Goal: Use online tool/utility: Use online tool/utility

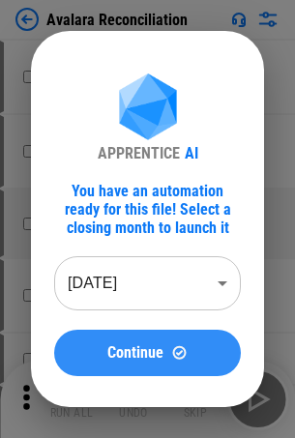
click at [130, 331] on button "Continue" at bounding box center [147, 353] width 187 height 46
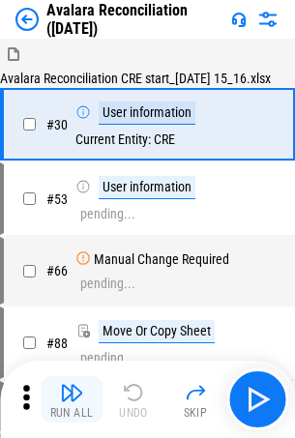
click at [62, 417] on div "Run All" at bounding box center [71, 413] width 43 height 12
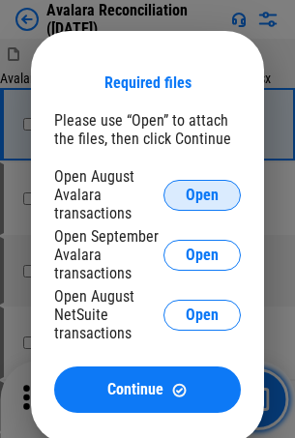
click at [186, 204] on button "Open" at bounding box center [201, 195] width 77 height 31
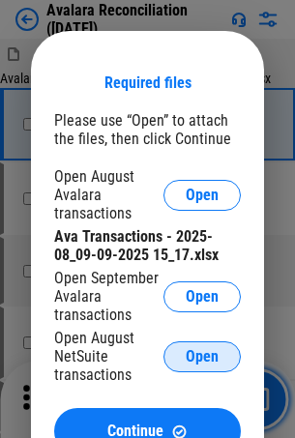
click at [203, 352] on span "Open" at bounding box center [202, 356] width 33 height 15
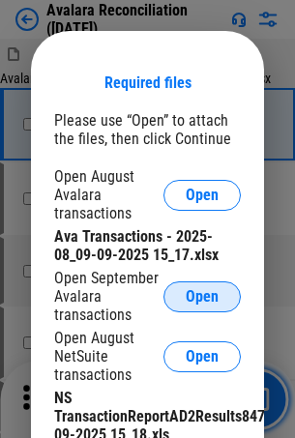
click at [202, 285] on button "Open" at bounding box center [201, 296] width 77 height 31
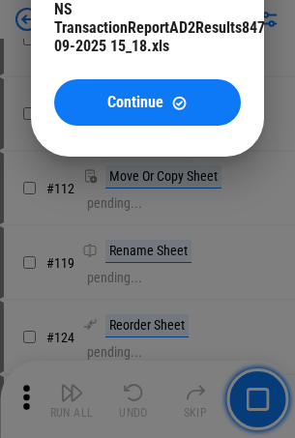
scroll to position [410, 0]
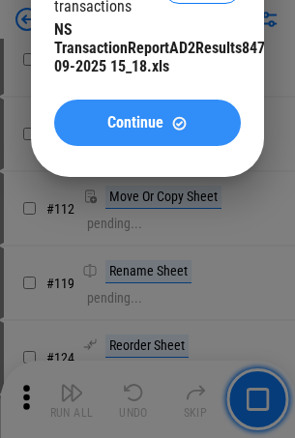
click at [137, 125] on span "Continue" at bounding box center [135, 122] width 56 height 15
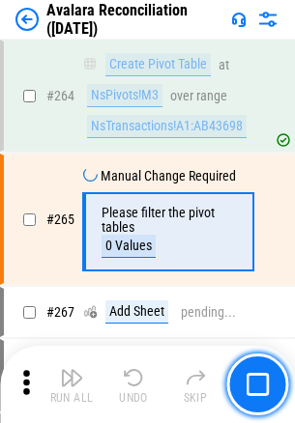
scroll to position [5849, 0]
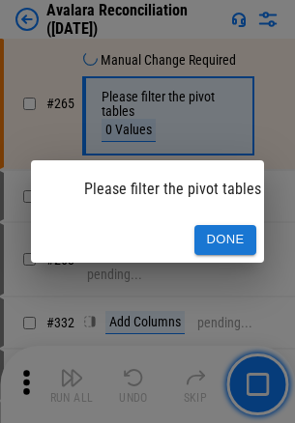
click at [213, 217] on div "Done" at bounding box center [147, 239] width 233 height 45
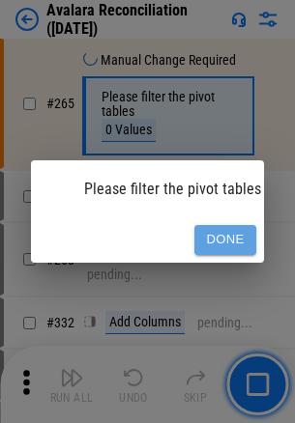
click at [215, 230] on button "Done" at bounding box center [225, 240] width 62 height 30
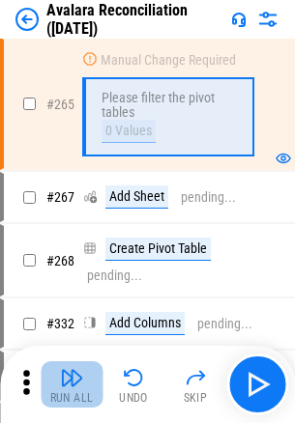
click at [66, 406] on button "Run All" at bounding box center [72, 385] width 62 height 46
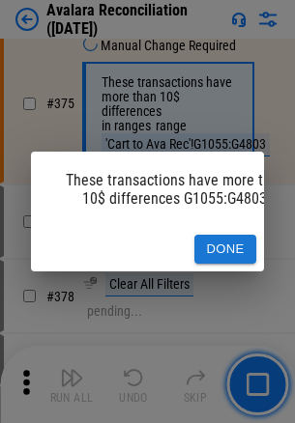
scroll to position [0, 57]
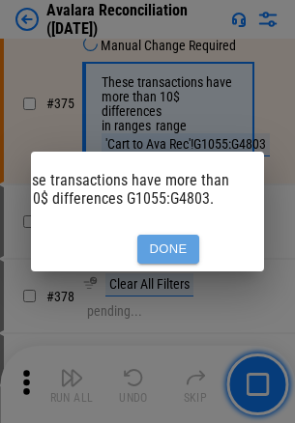
click at [165, 238] on button "Done" at bounding box center [168, 250] width 62 height 30
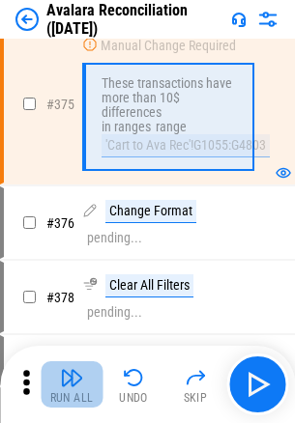
click at [66, 397] on div "Run All" at bounding box center [71, 398] width 43 height 12
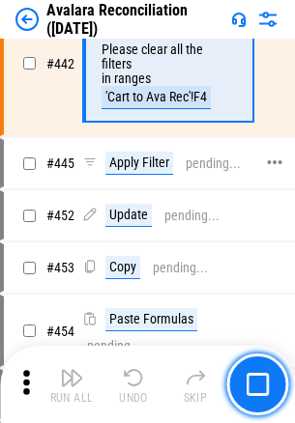
scroll to position [10704, 0]
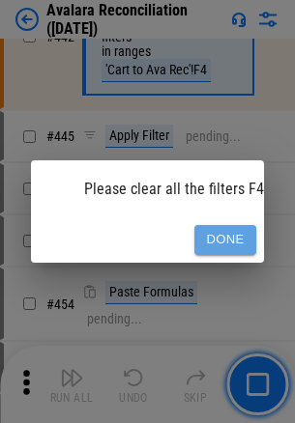
click at [203, 229] on button "Done" at bounding box center [225, 240] width 62 height 30
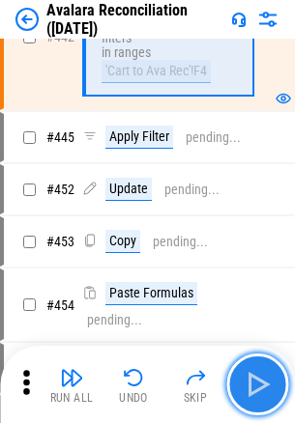
click at [264, 380] on img "button" at bounding box center [257, 384] width 31 height 31
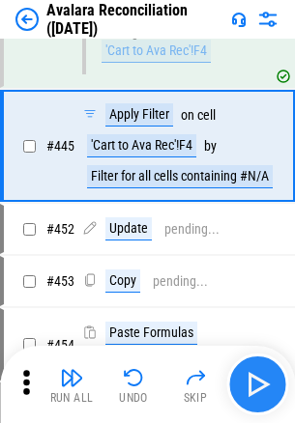
scroll to position [10831, 0]
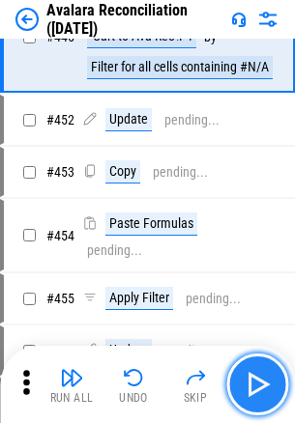
click at [264, 380] on img "button" at bounding box center [257, 384] width 31 height 31
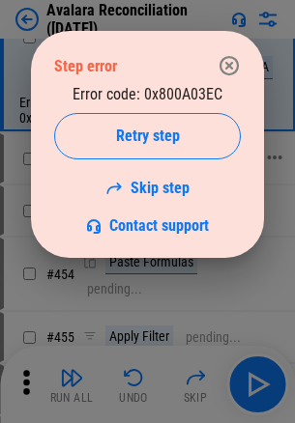
drag, startPoint x: 234, startPoint y: 63, endPoint x: 100, endPoint y: 340, distance: 308.3
click at [234, 63] on icon "button" at bounding box center [228, 65] width 23 height 23
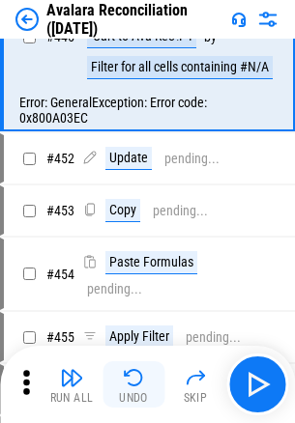
click at [130, 396] on div "Undo" at bounding box center [133, 398] width 29 height 12
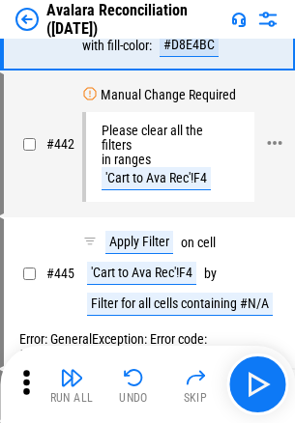
scroll to position [10600, 0]
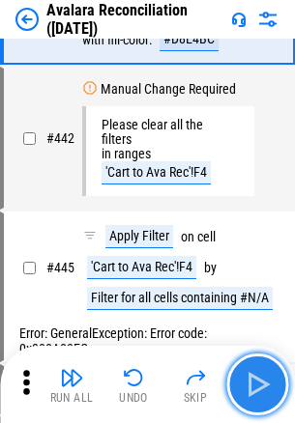
click at [238, 377] on button "button" at bounding box center [257, 385] width 62 height 62
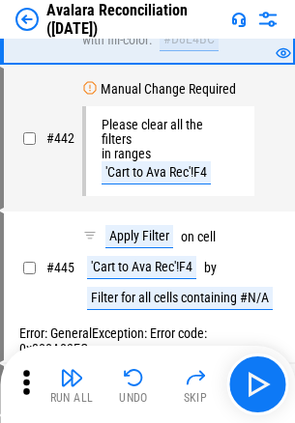
click at [240, 348] on div "Run All Undo Skip" at bounding box center [147, 384] width 295 height 77
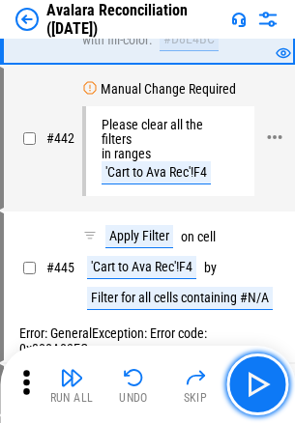
click at [251, 375] on img "button" at bounding box center [257, 384] width 31 height 31
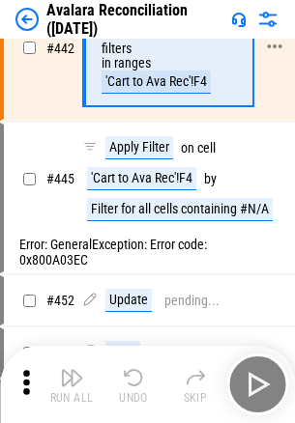
scroll to position [10704, 0]
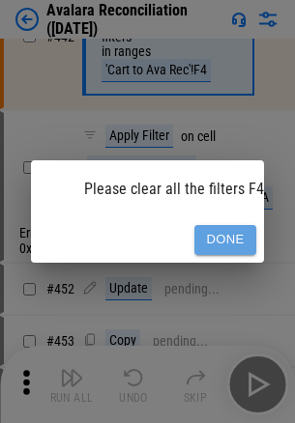
click at [215, 238] on button "Done" at bounding box center [225, 240] width 62 height 30
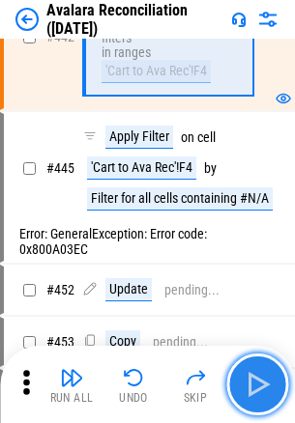
click at [274, 386] on button "button" at bounding box center [257, 385] width 62 height 62
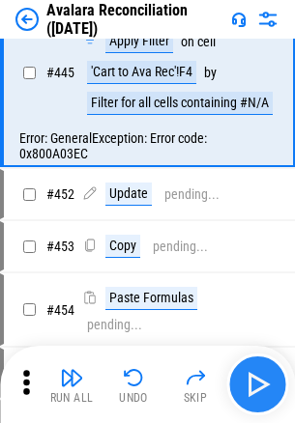
scroll to position [10852, 0]
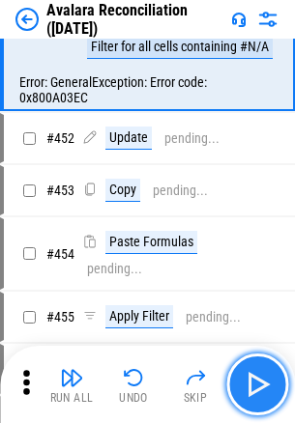
click at [274, 386] on button "button" at bounding box center [257, 385] width 62 height 62
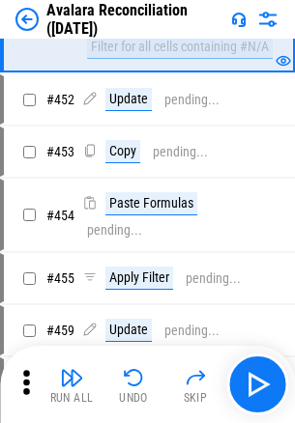
click at [178, 59] on div "Filter for all cells containing #N/A" at bounding box center [180, 47] width 186 height 23
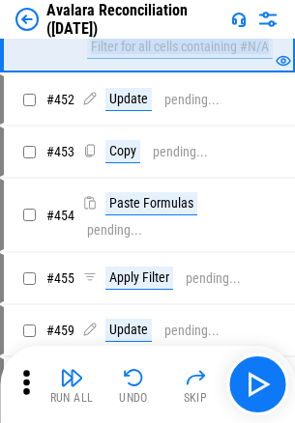
click at [178, 59] on div "Filter for all cells containing #N/A" at bounding box center [180, 47] width 186 height 23
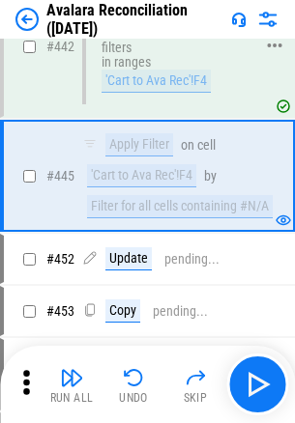
click at [90, 116] on div "# 442 Manual Change Required Please clear all the filters in ranges 'Cart to Av…" at bounding box center [139, 46] width 270 height 139
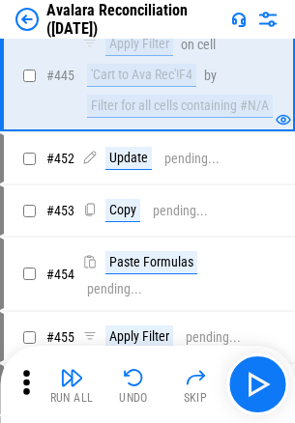
scroll to position [10794, 0]
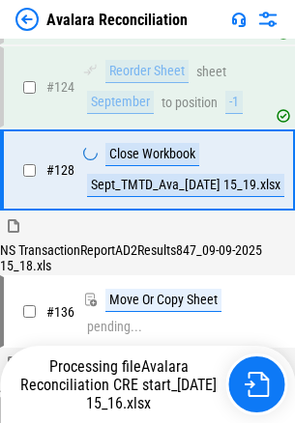
scroll to position [1096, 0]
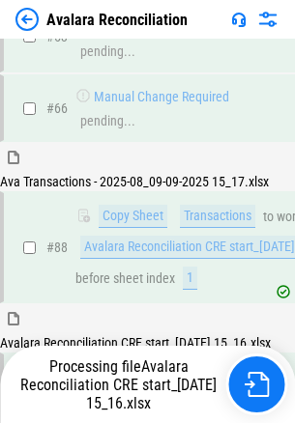
scroll to position [509, 0]
